Goal: Information Seeking & Learning: Learn about a topic

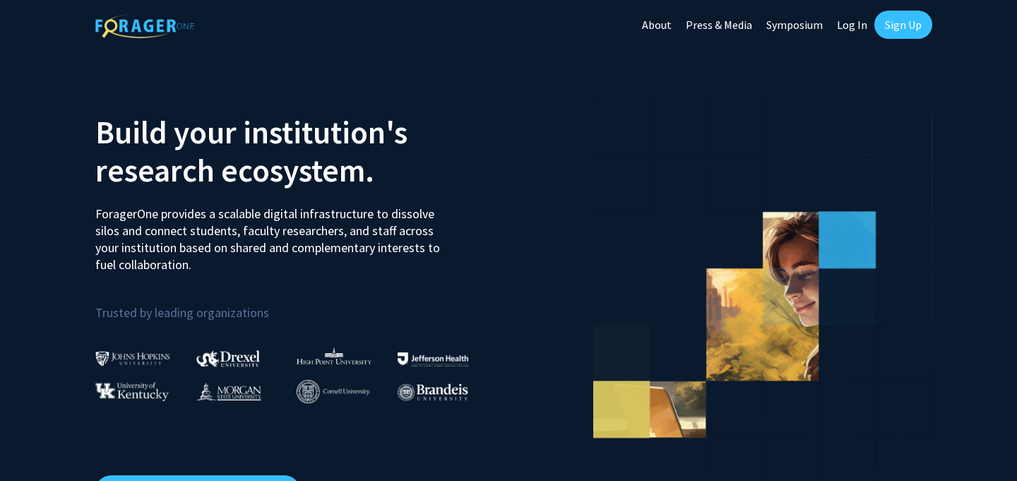
click at [857, 24] on link "Log In" at bounding box center [852, 24] width 44 height 49
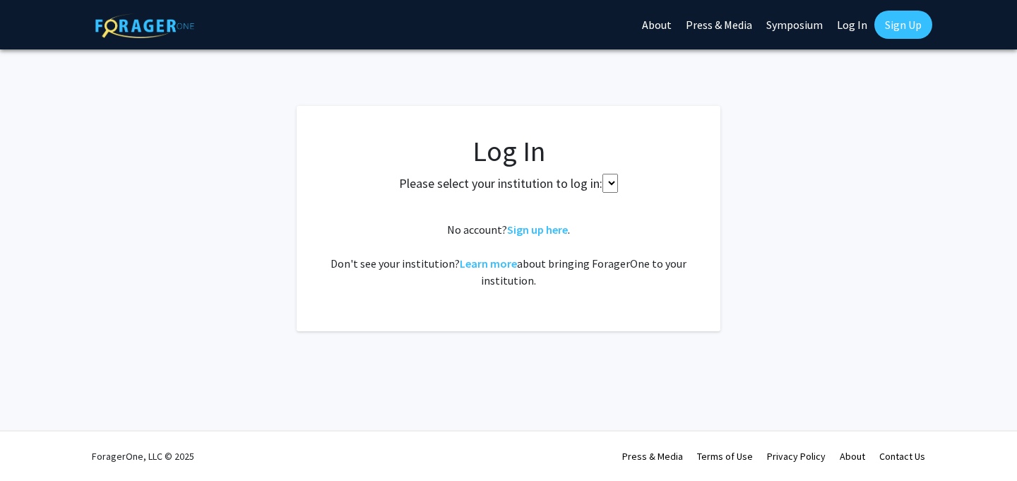
select select
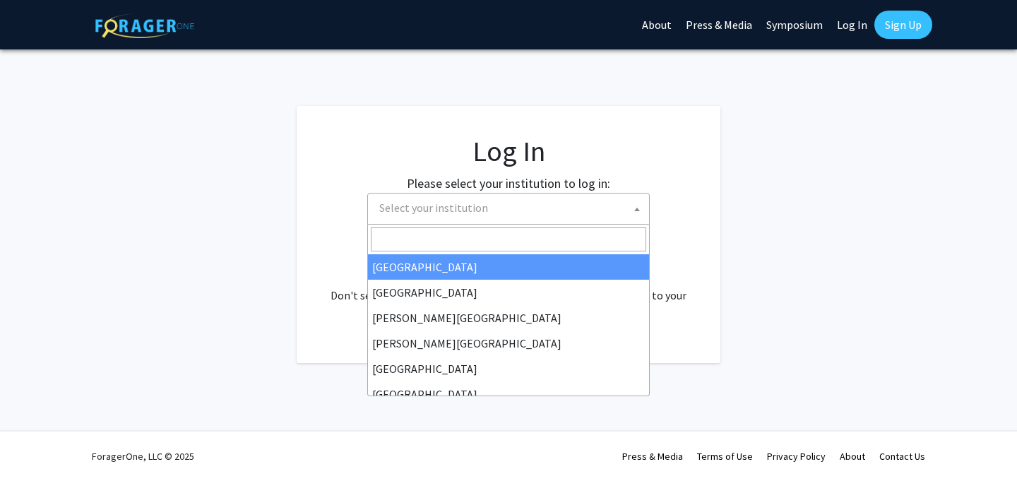
click at [501, 210] on span "Select your institution" at bounding box center [511, 208] width 275 height 29
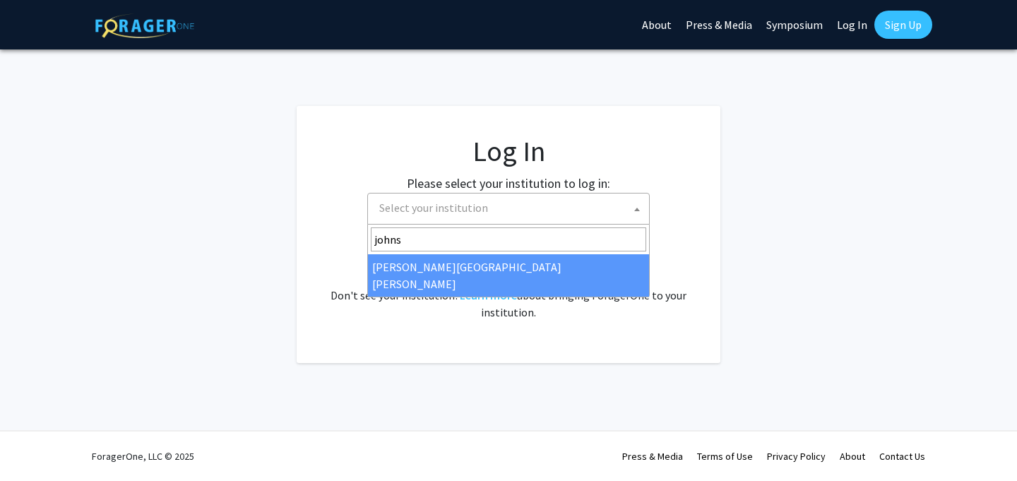
type input "johns"
select select "1"
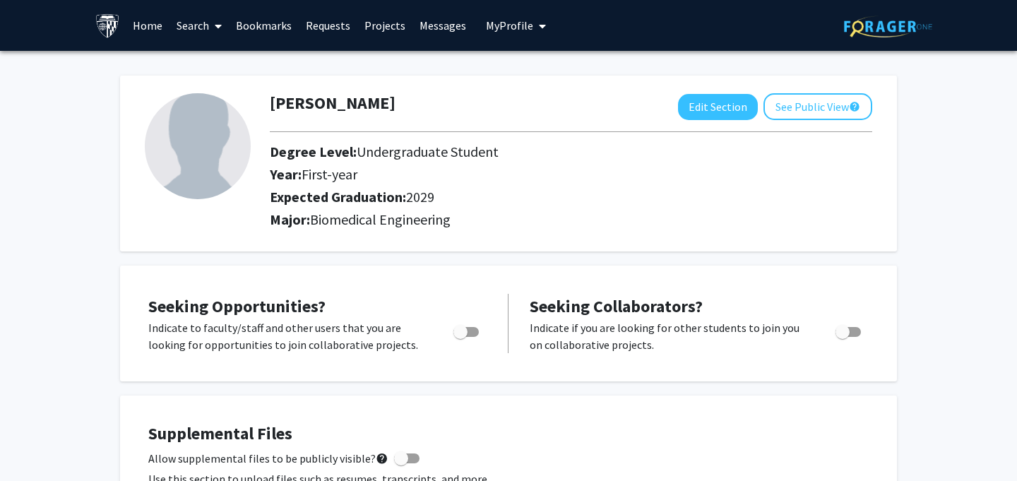
click at [197, 24] on link "Search" at bounding box center [199, 25] width 59 height 49
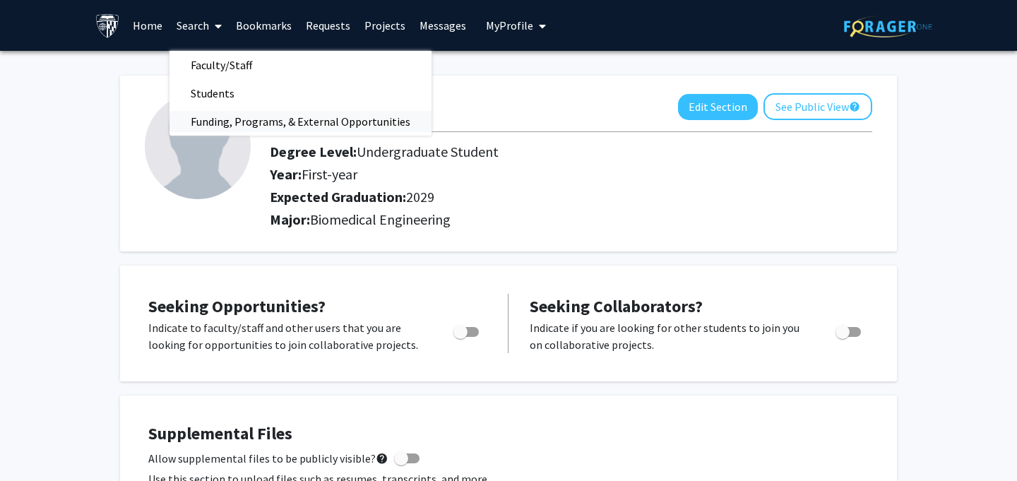
click at [199, 120] on span "Funding, Programs, & External Opportunities" at bounding box center [301, 121] width 262 height 28
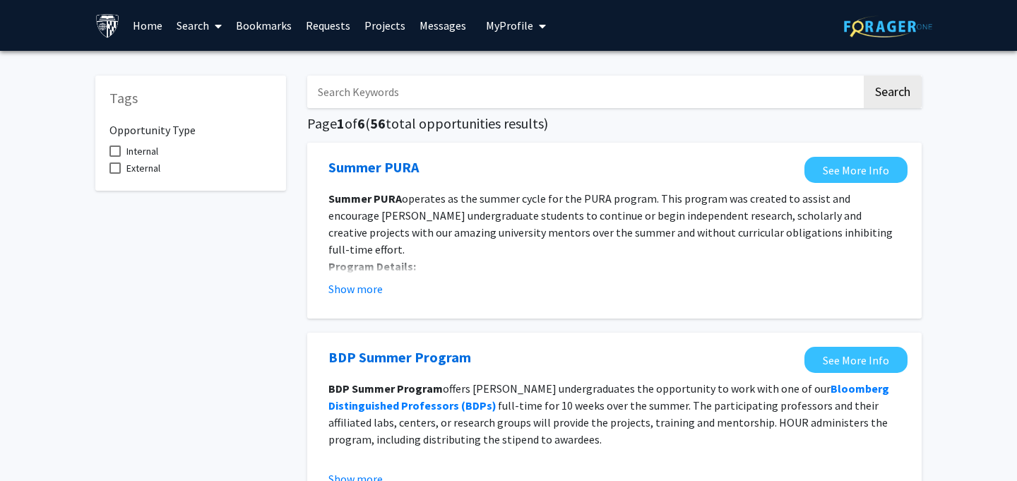
click at [209, 19] on span at bounding box center [215, 25] width 13 height 49
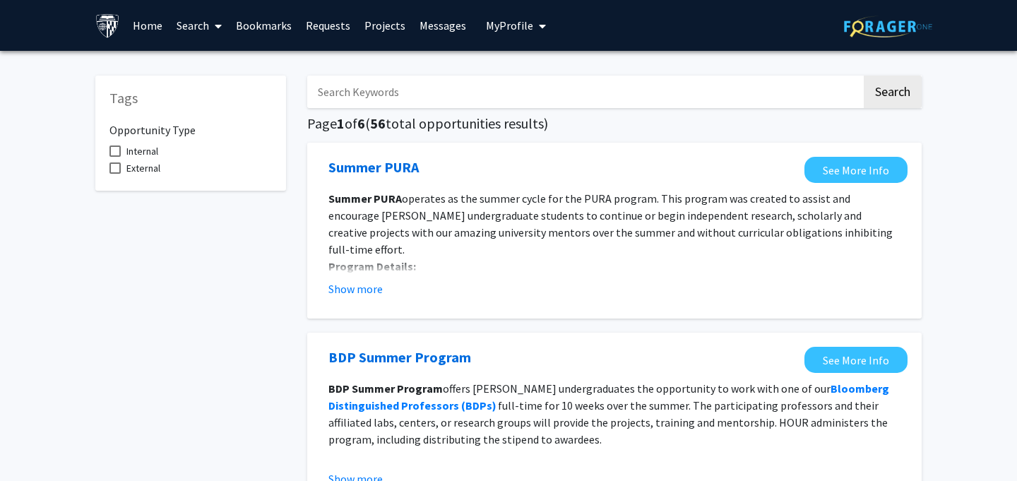
click at [203, 27] on link "Search" at bounding box center [199, 25] width 59 height 49
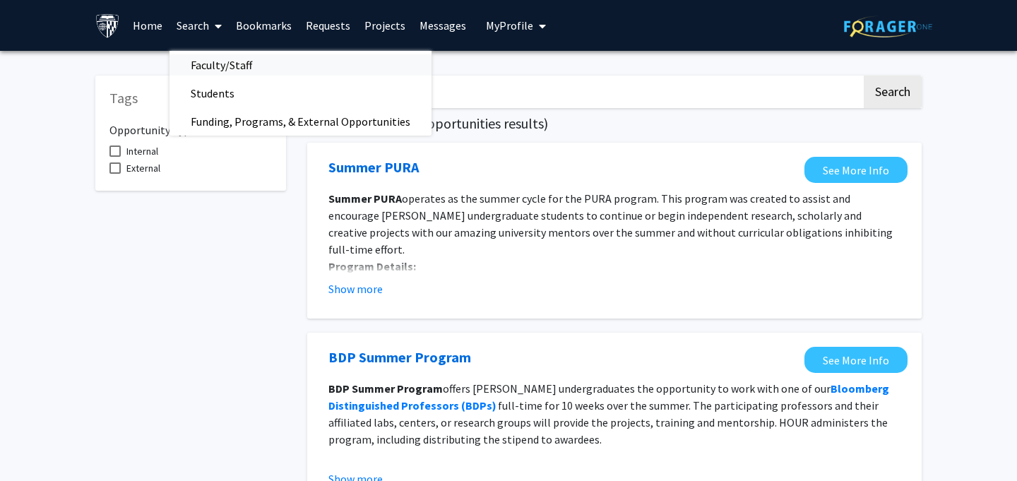
click at [228, 62] on span "Faculty/Staff" at bounding box center [222, 65] width 104 height 28
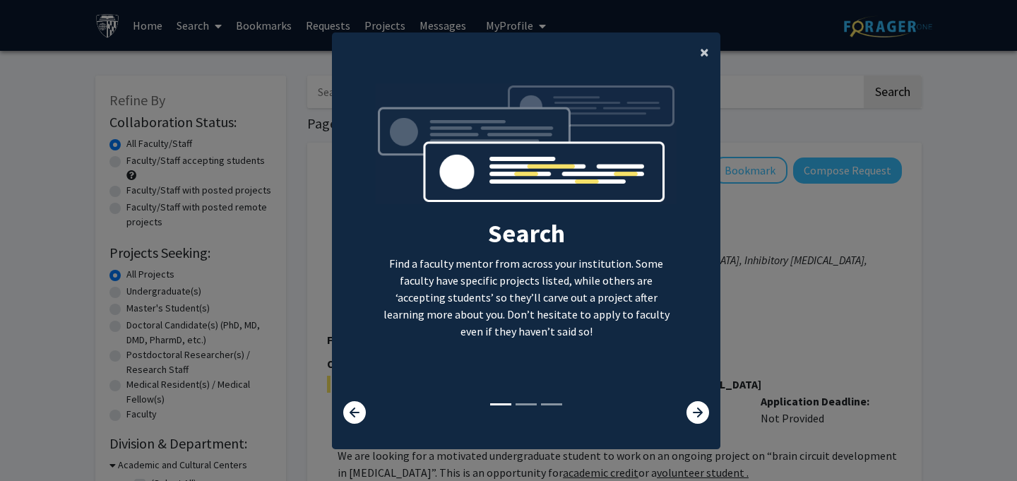
click at [701, 50] on span "×" at bounding box center [704, 52] width 9 height 22
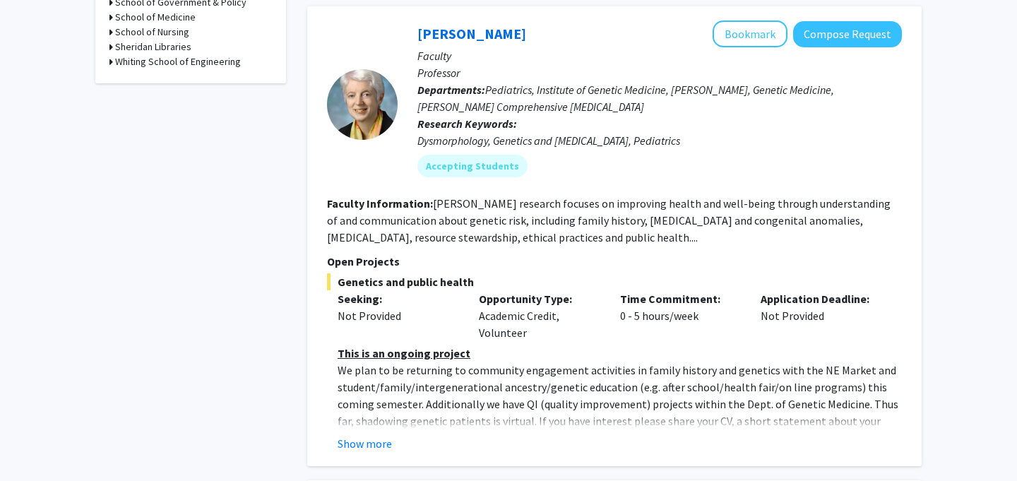
scroll to position [749, 0]
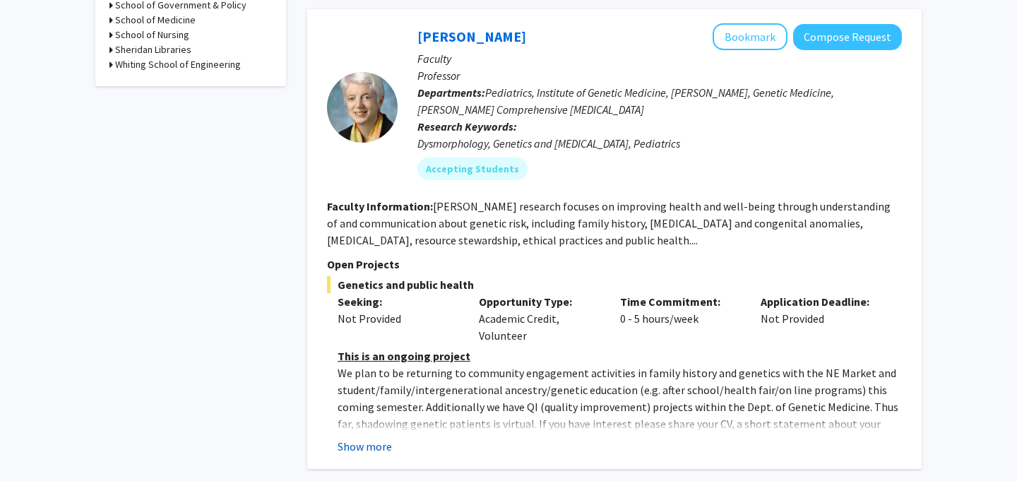
click at [383, 438] on button "Show more" at bounding box center [365, 446] width 54 height 17
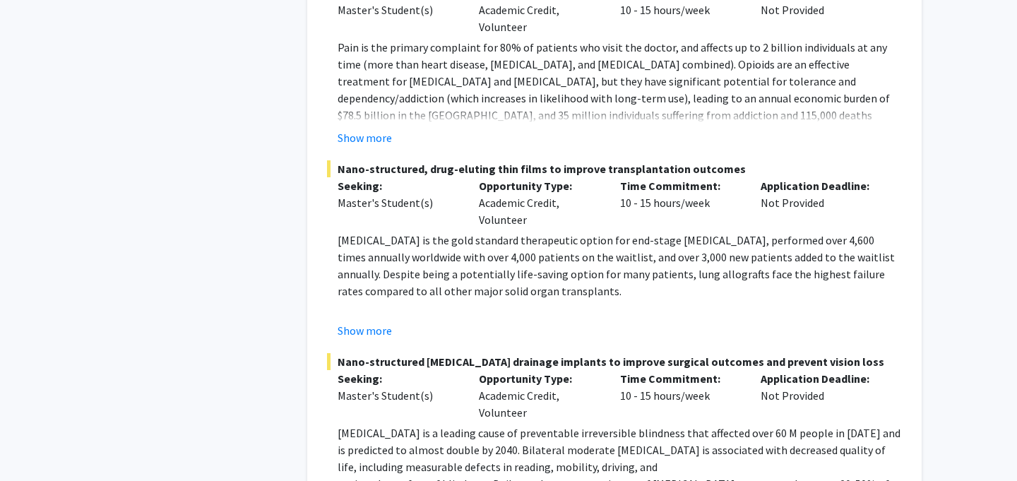
scroll to position [5450, 0]
click at [372, 321] on button "Show more" at bounding box center [365, 329] width 54 height 17
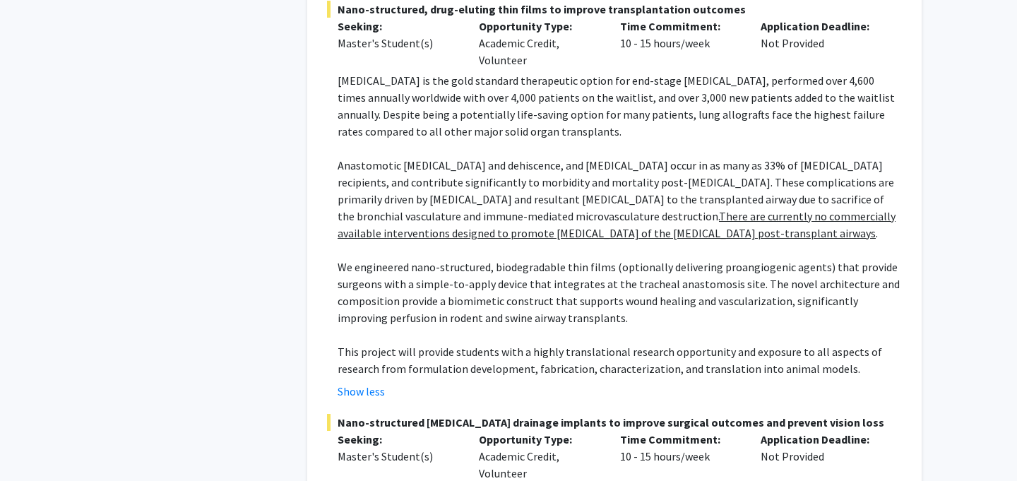
scroll to position [5606, 0]
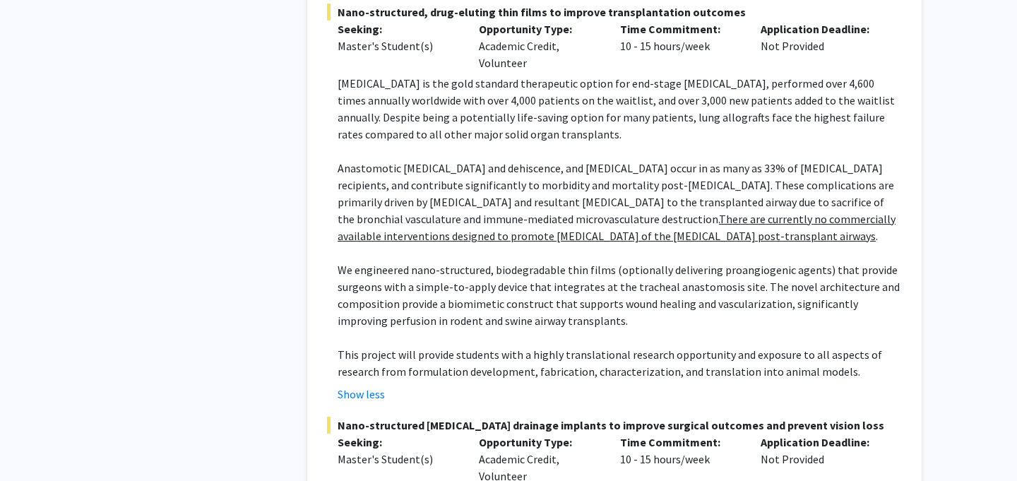
click at [616, 261] on p "We engineered nano-structured, biodegradable thin films (optionally delivering …" at bounding box center [620, 295] width 564 height 68
click at [609, 261] on p "We engineered nano-structured, biodegradable thin films (optionally delivering …" at bounding box center [620, 295] width 564 height 68
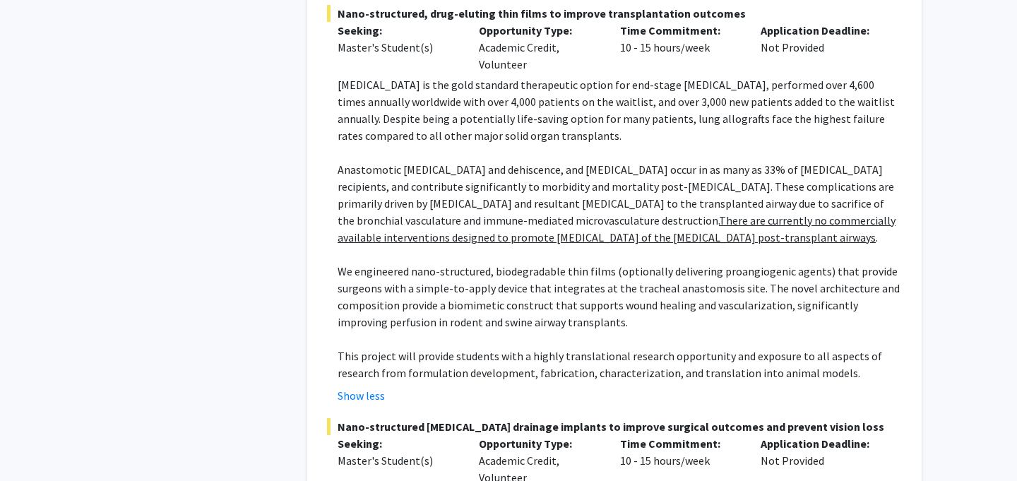
click at [609, 263] on p "We engineered nano-structured, biodegradable thin films (optionally delivering …" at bounding box center [620, 297] width 564 height 68
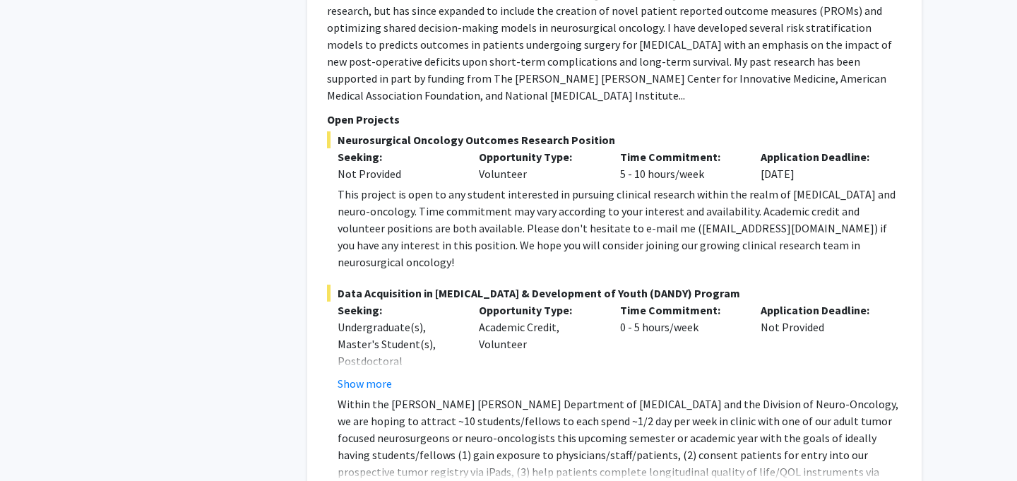
scroll to position [7084, 0]
click at [645, 301] on div "Time Commitment: 0 - 5 hours/week" at bounding box center [680, 346] width 141 height 90
click at [642, 301] on div "Time Commitment: 0 - 5 hours/week" at bounding box center [680, 346] width 141 height 90
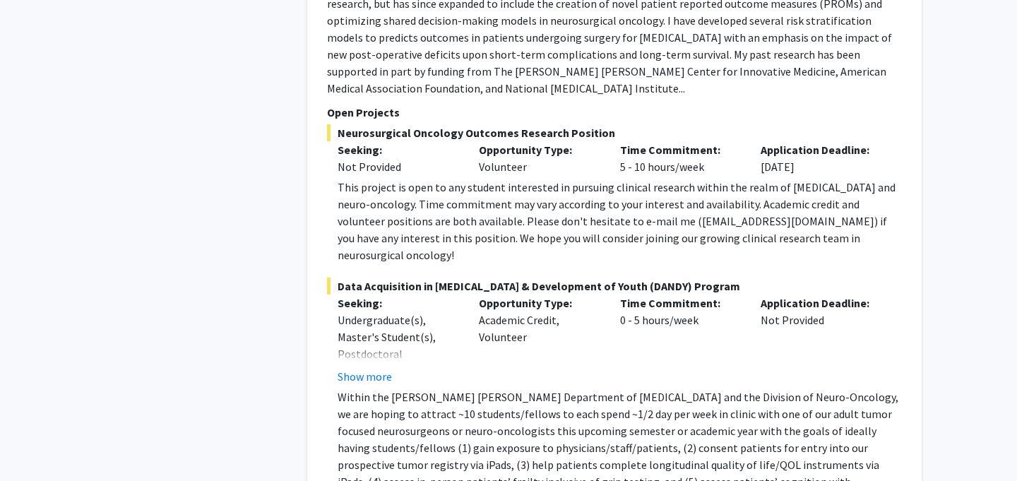
scroll to position [7093, 0]
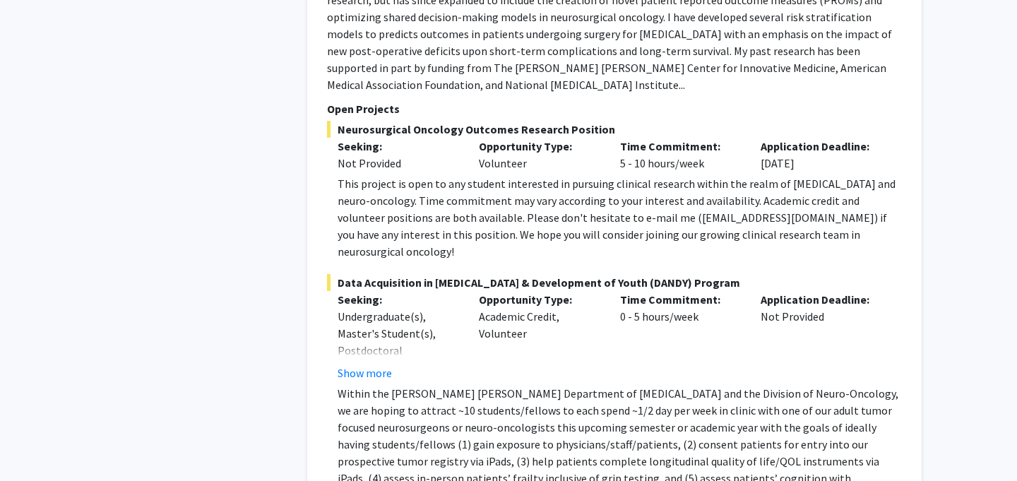
click at [630, 291] on div "Time Commitment: 0 - 5 hours/week" at bounding box center [680, 336] width 141 height 90
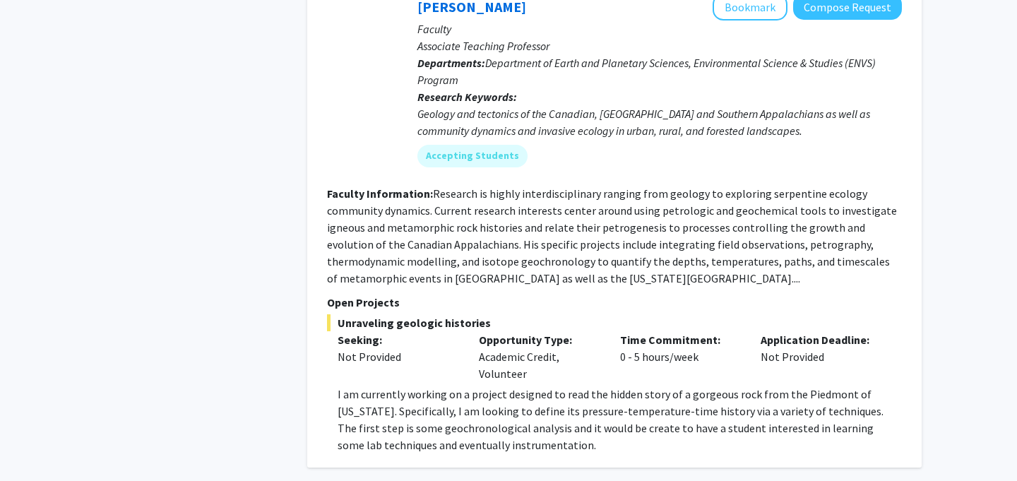
scroll to position [5242, 0]
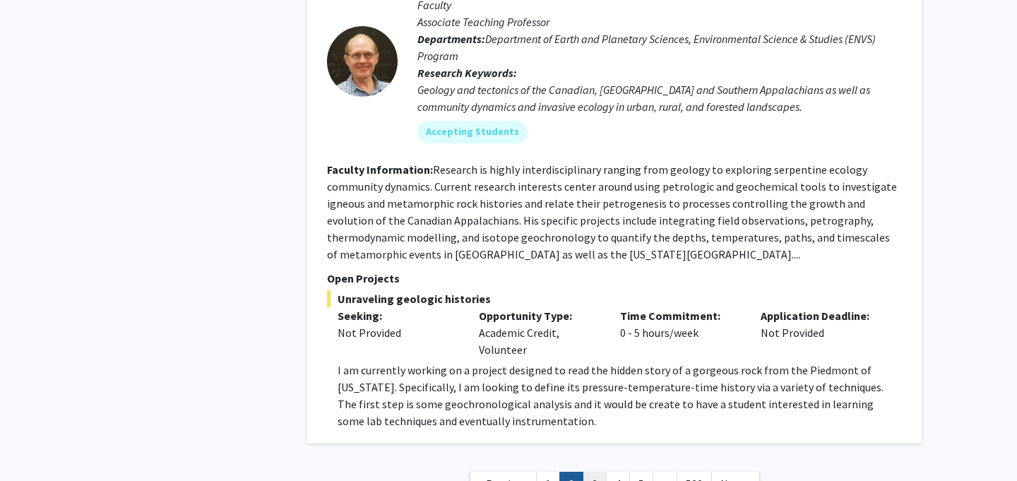
click at [590, 472] on link "3" at bounding box center [595, 484] width 24 height 25
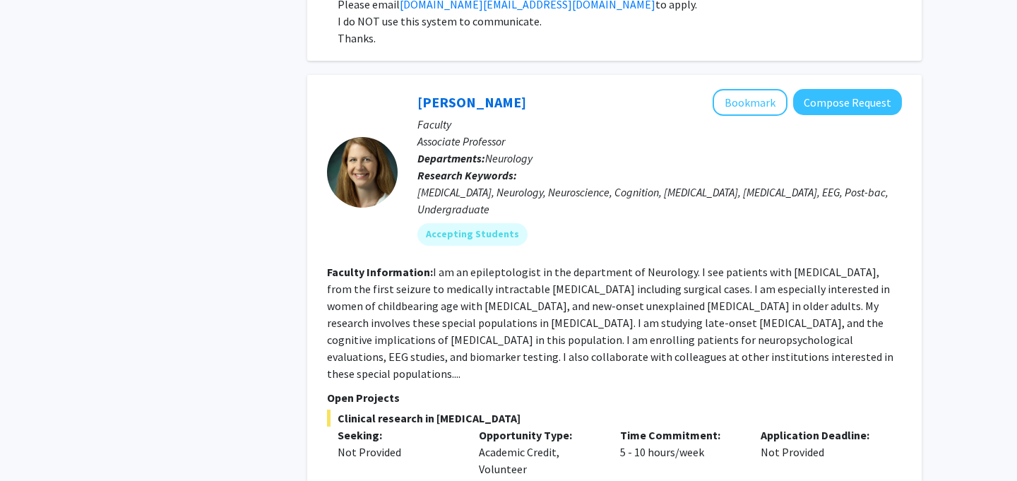
scroll to position [5078, 0]
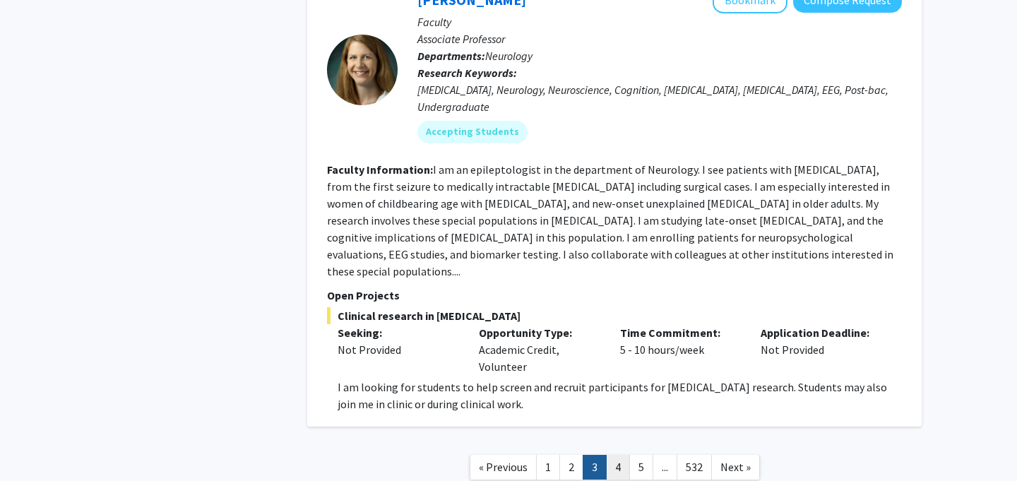
click at [615, 455] on link "4" at bounding box center [618, 467] width 24 height 25
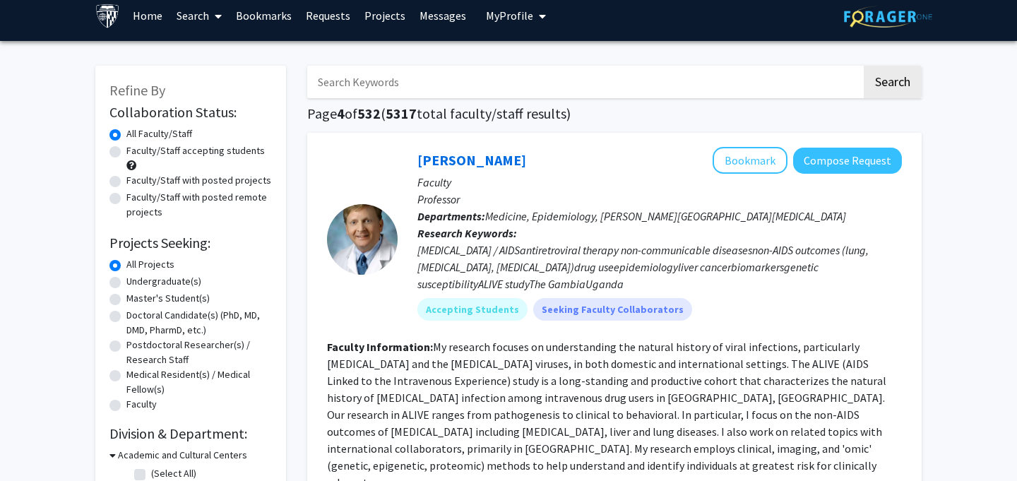
scroll to position [12, 0]
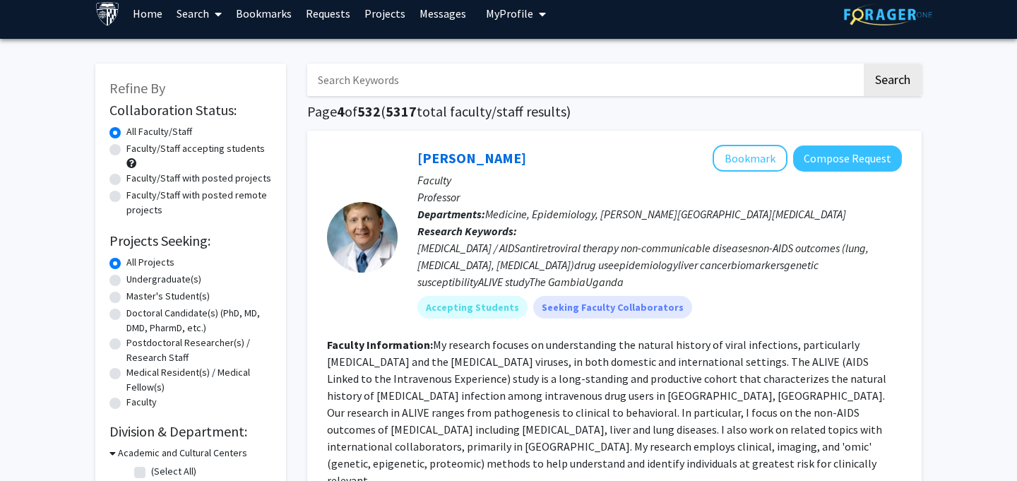
click at [159, 278] on label "Undergraduate(s)" at bounding box center [163, 279] width 75 height 15
click at [136, 278] on input "Undergraduate(s)" at bounding box center [130, 276] width 9 height 9
radio input "true"
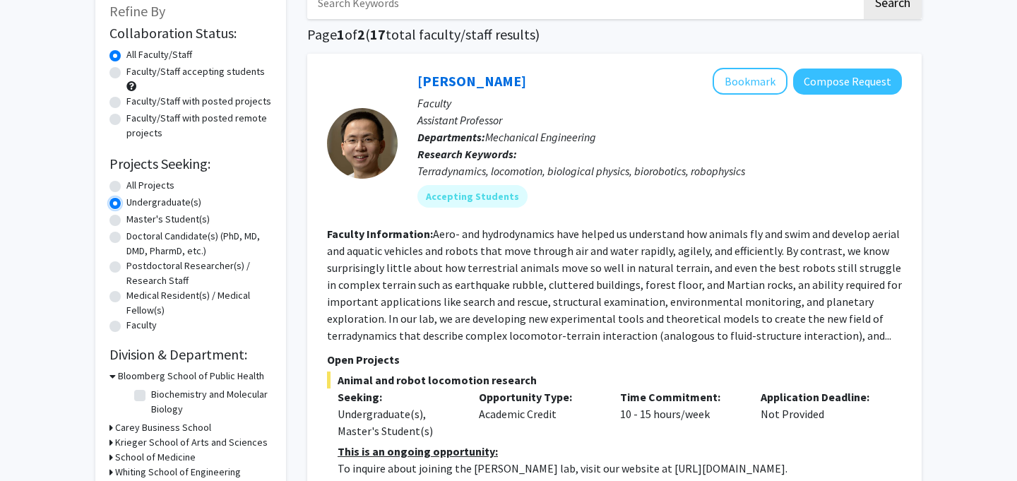
scroll to position [90, 0]
click at [607, 202] on div "Accepting Students" at bounding box center [660, 196] width 490 height 28
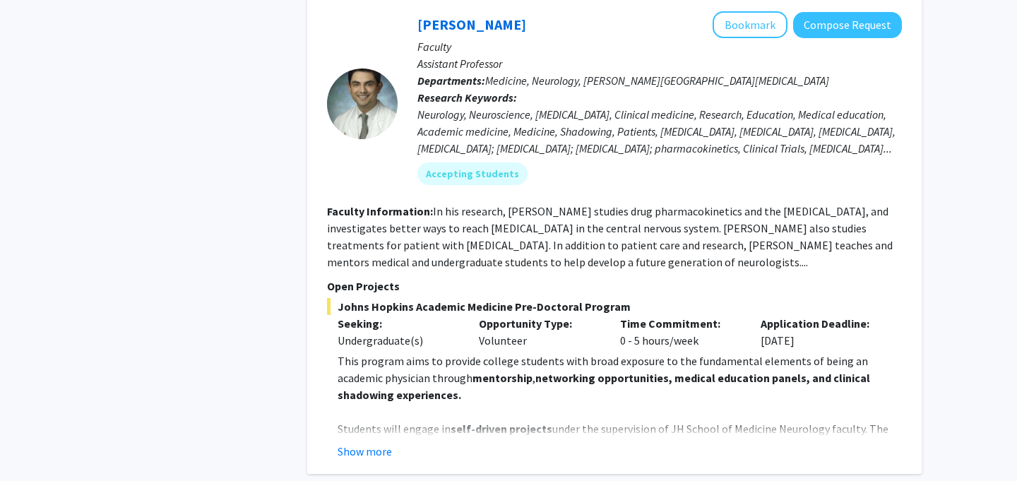
scroll to position [666, 0]
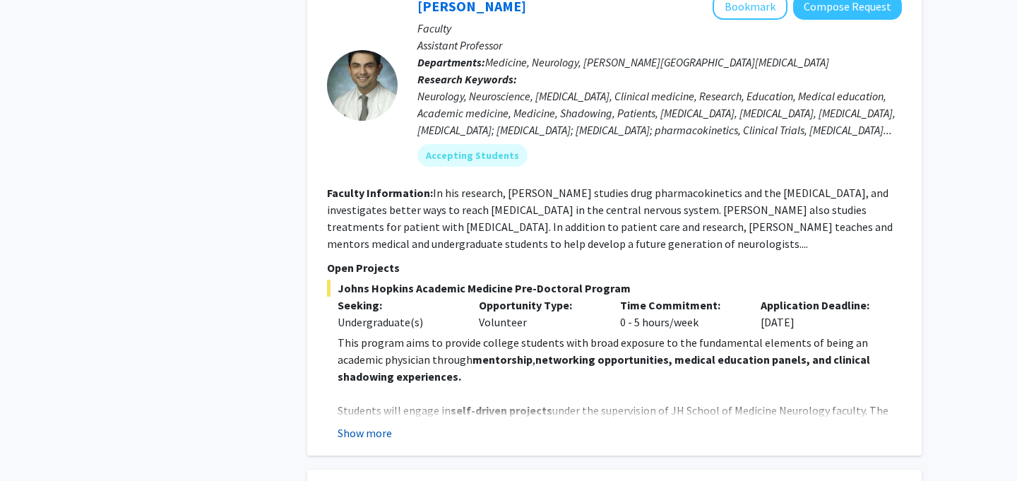
click at [376, 436] on button "Show more" at bounding box center [365, 432] width 54 height 17
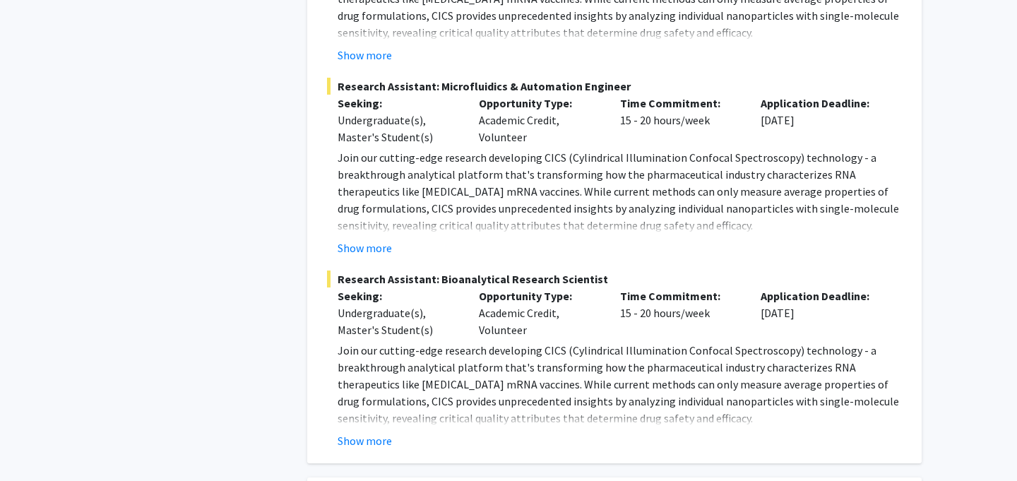
scroll to position [4059, 0]
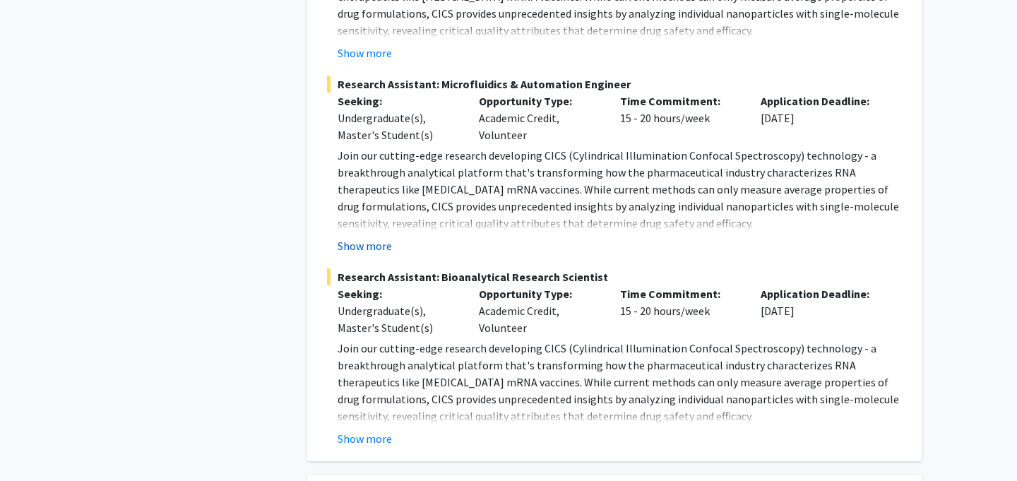
click at [357, 237] on button "Show more" at bounding box center [365, 245] width 54 height 17
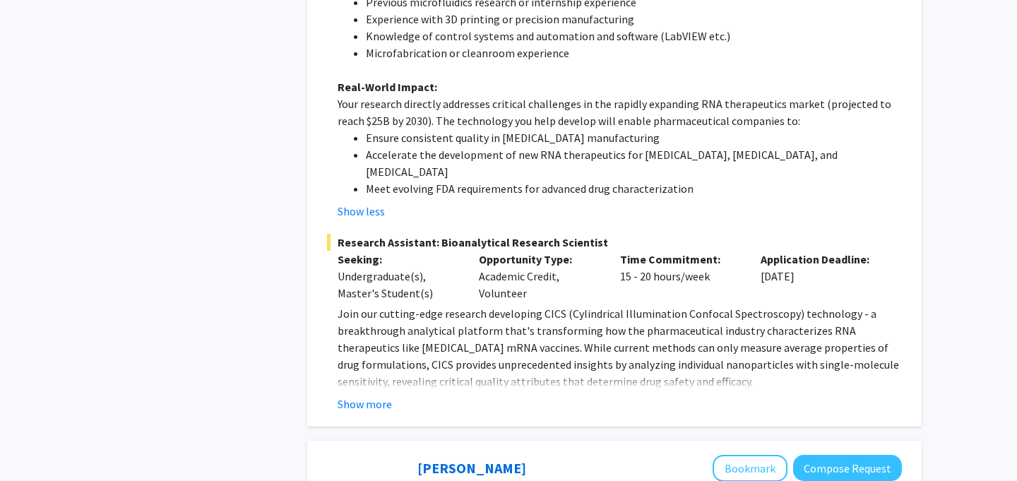
scroll to position [4605, 0]
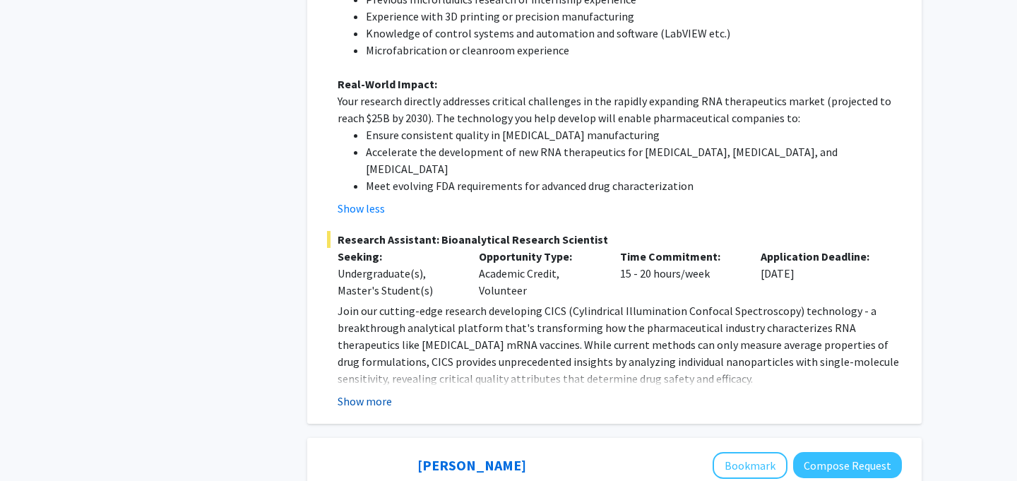
click at [386, 393] on button "Show more" at bounding box center [365, 401] width 54 height 17
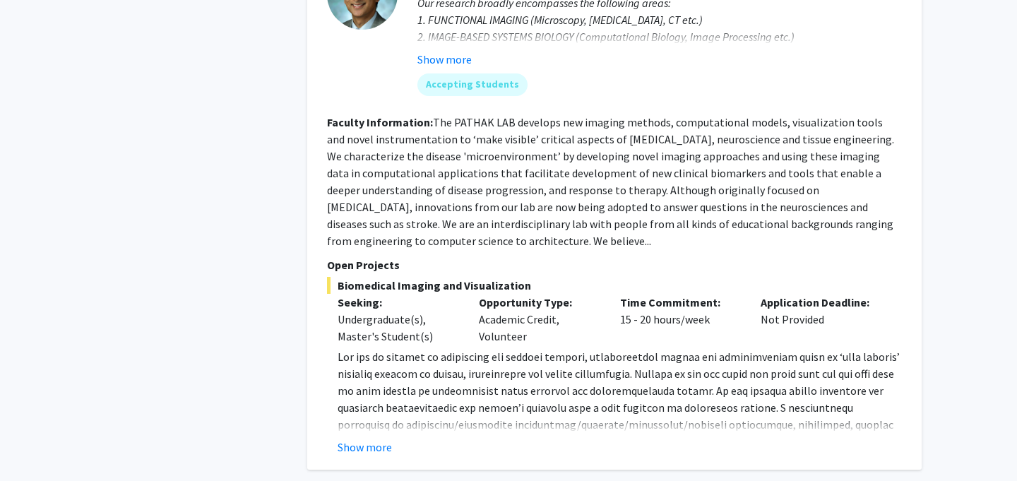
scroll to position [5720, 0]
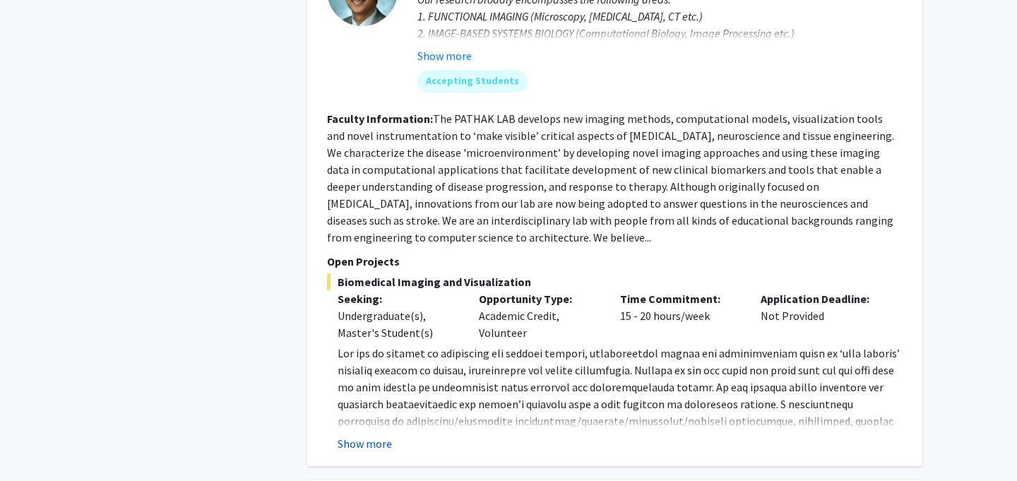
click at [380, 435] on button "Show more" at bounding box center [365, 443] width 54 height 17
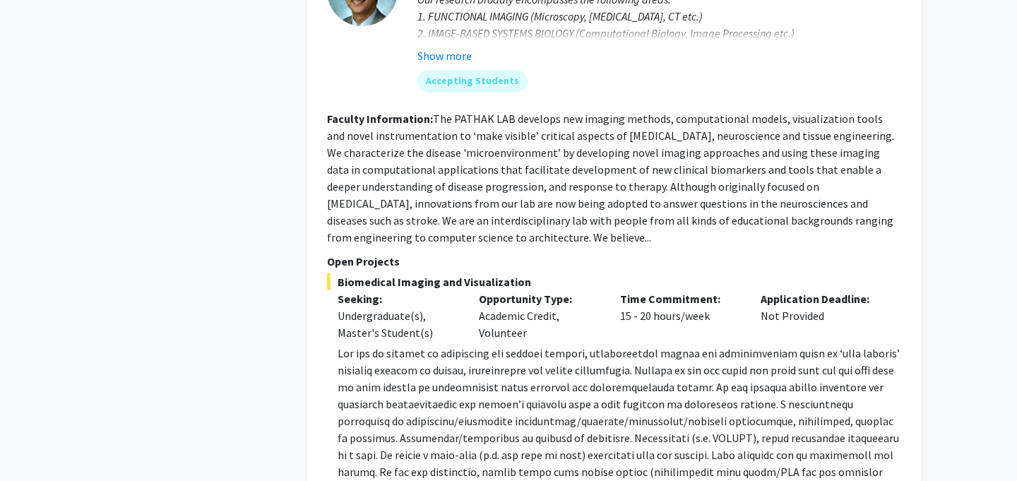
click at [625, 346] on span at bounding box center [619, 429] width 562 height 167
click at [604, 346] on span at bounding box center [619, 429] width 562 height 167
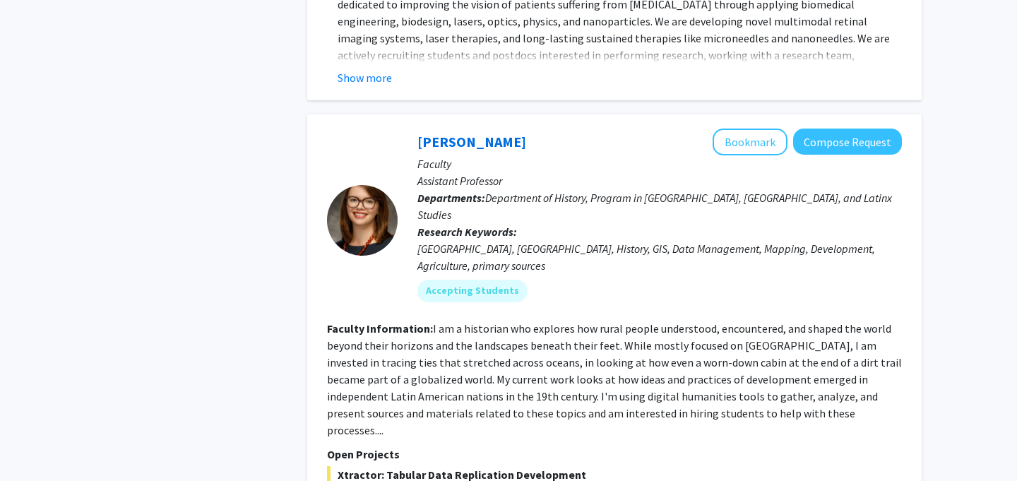
scroll to position [7779, 0]
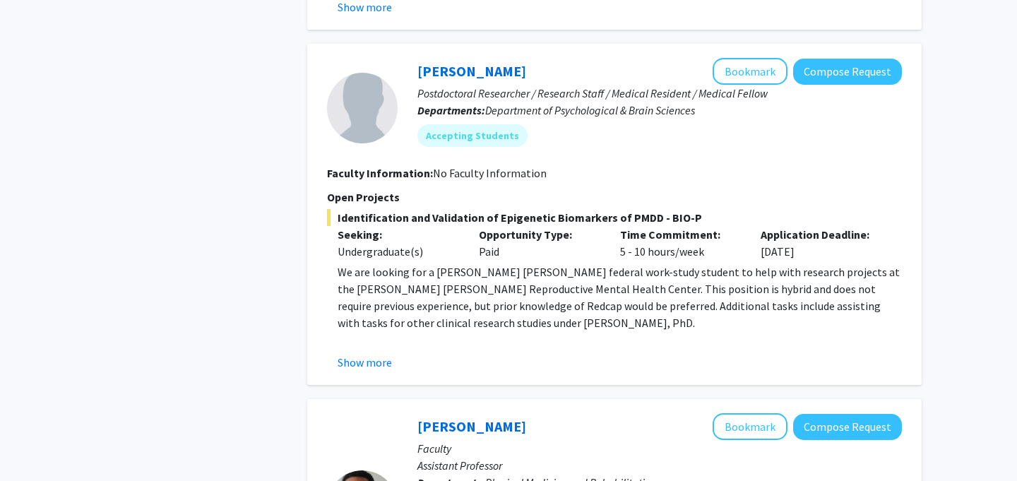
scroll to position [1803, 0]
click at [377, 355] on button "Show more" at bounding box center [365, 363] width 54 height 17
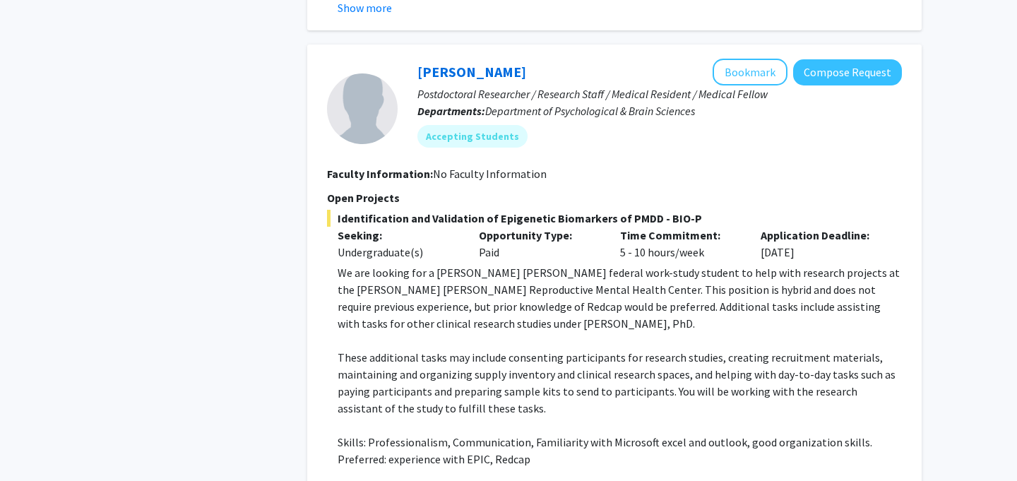
click at [611, 271] on p "We are looking for a Johns Hopkins federal work-study student to help with rese…" at bounding box center [620, 298] width 564 height 68
click at [598, 266] on p "We are looking for a Johns Hopkins federal work-study student to help with rese…" at bounding box center [620, 298] width 564 height 68
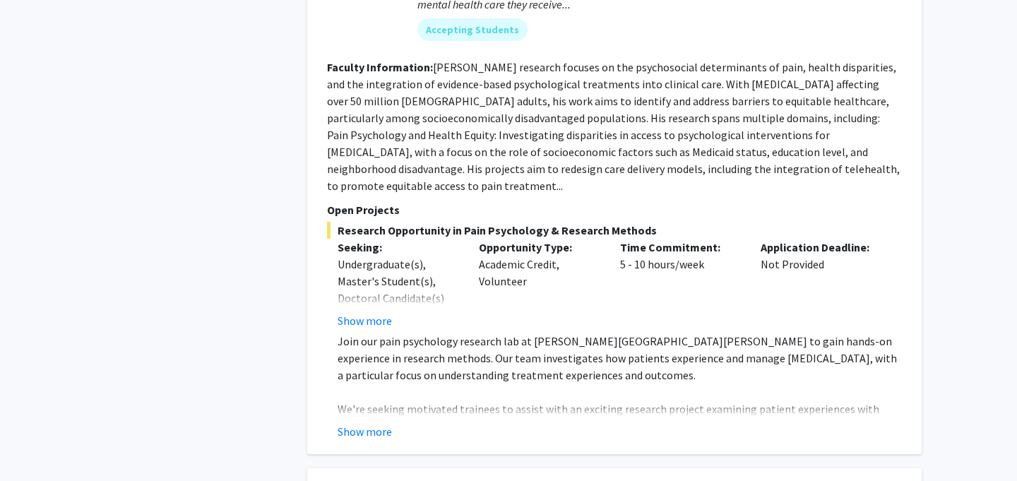
scroll to position [2523, 0]
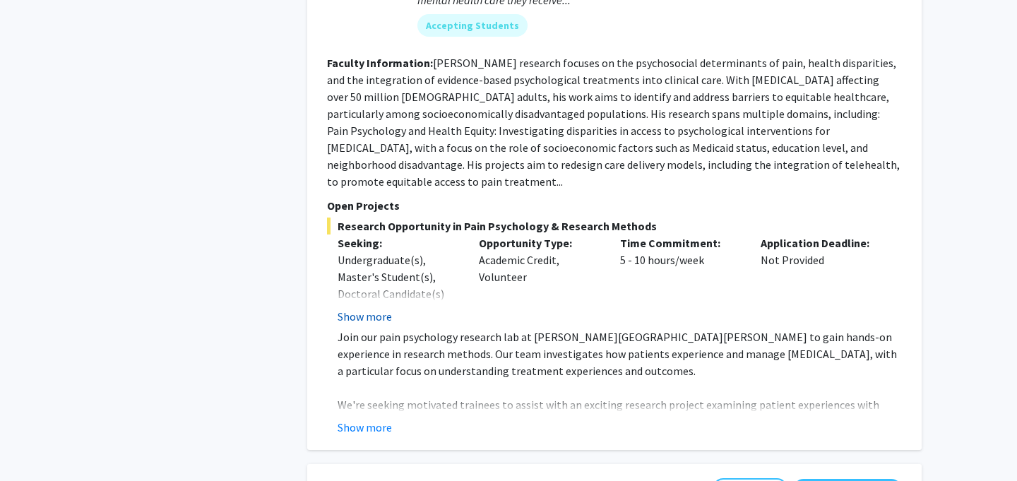
click at [364, 308] on button "Show more" at bounding box center [365, 316] width 54 height 17
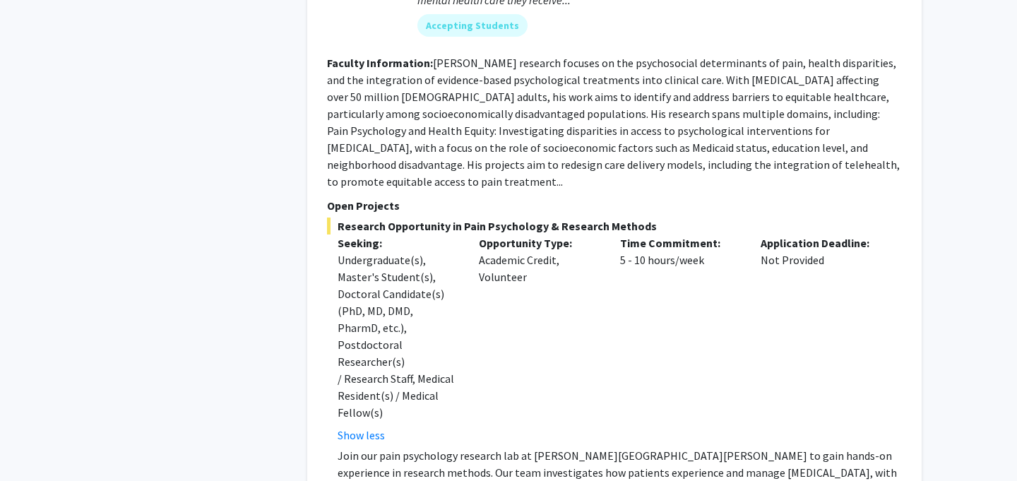
click at [605, 234] on div "Opportunity Type: Academic Credit, Volunteer" at bounding box center [538, 338] width 141 height 209
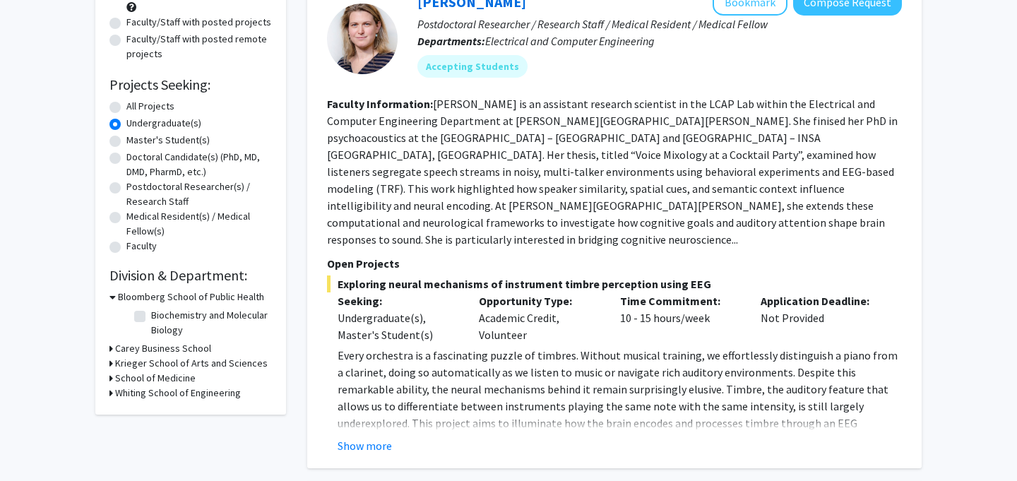
scroll to position [0, 0]
